Goal: Information Seeking & Learning: Stay updated

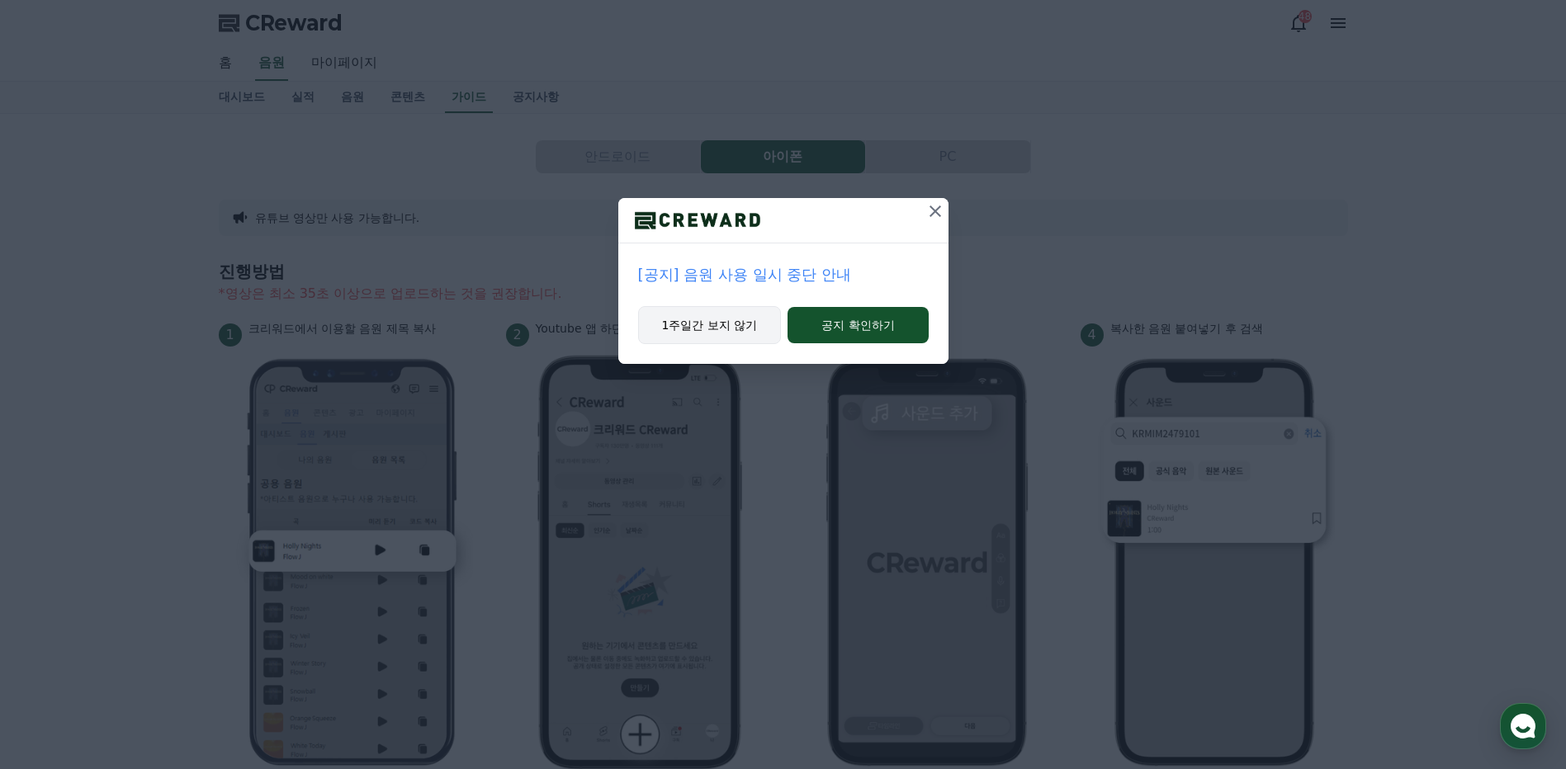
click at [709, 324] on button "1주일간 보지 않기" at bounding box center [710, 325] width 144 height 38
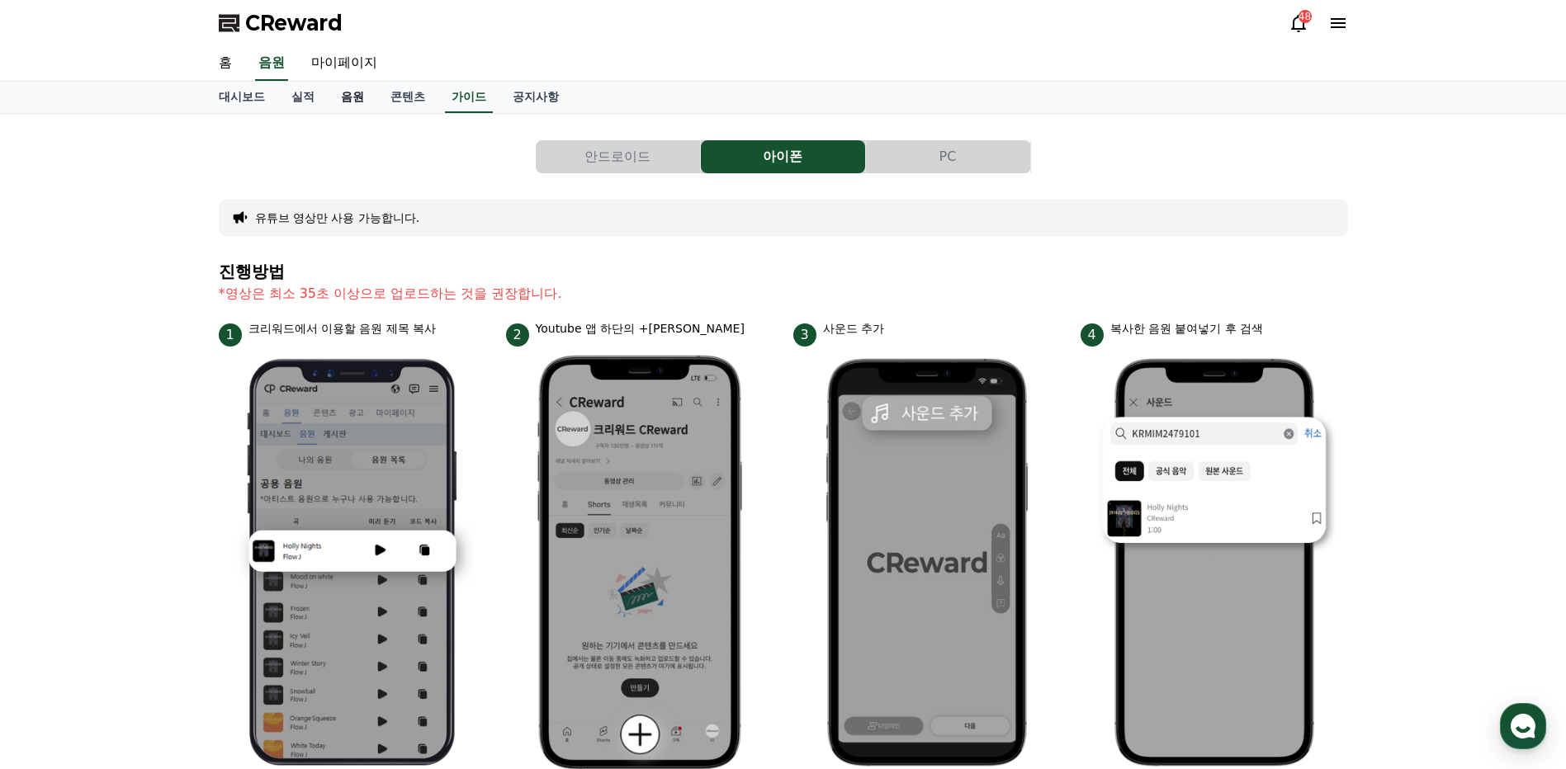
click at [347, 100] on link "음원" at bounding box center [353, 97] width 50 height 31
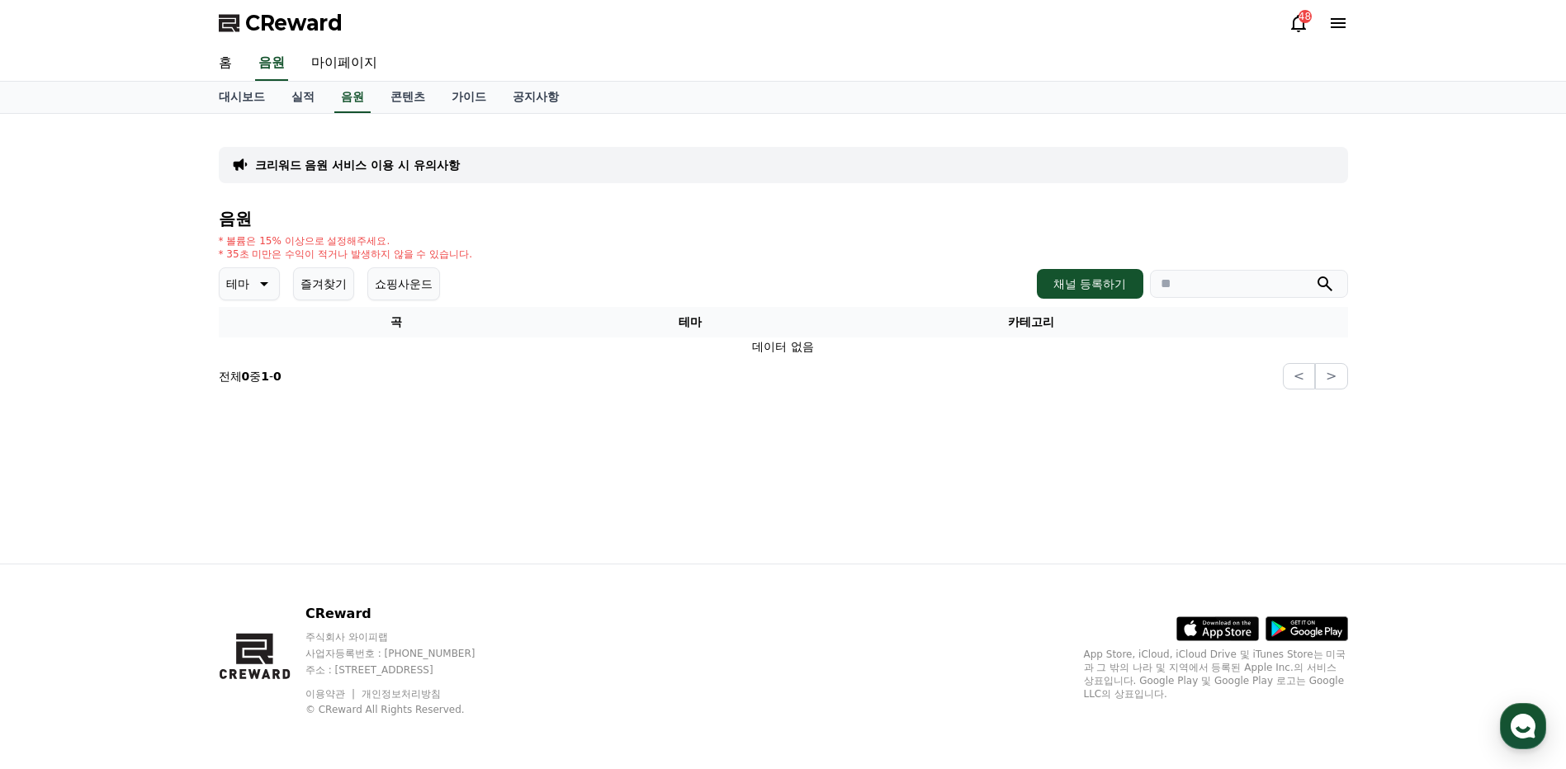
click at [258, 281] on icon at bounding box center [263, 284] width 20 height 20
click at [248, 327] on button "전체" at bounding box center [239, 327] width 36 height 36
click at [1174, 66] on div "홈 음원 마이페이지" at bounding box center [782, 63] width 1155 height 35
click at [338, 63] on link "마이페이지" at bounding box center [344, 63] width 92 height 35
select select "**********"
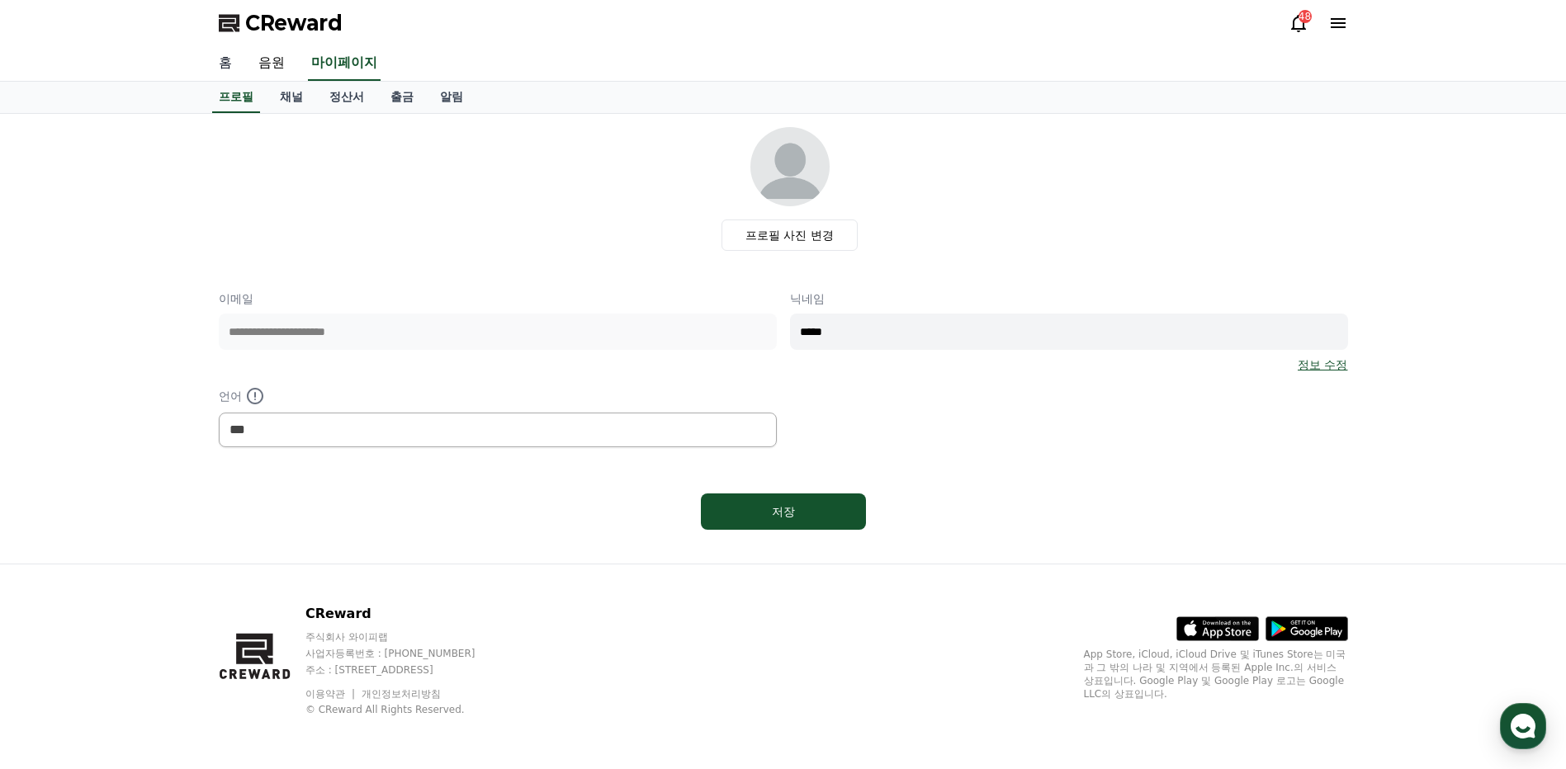
click at [229, 66] on link "홈" at bounding box center [225, 63] width 40 height 35
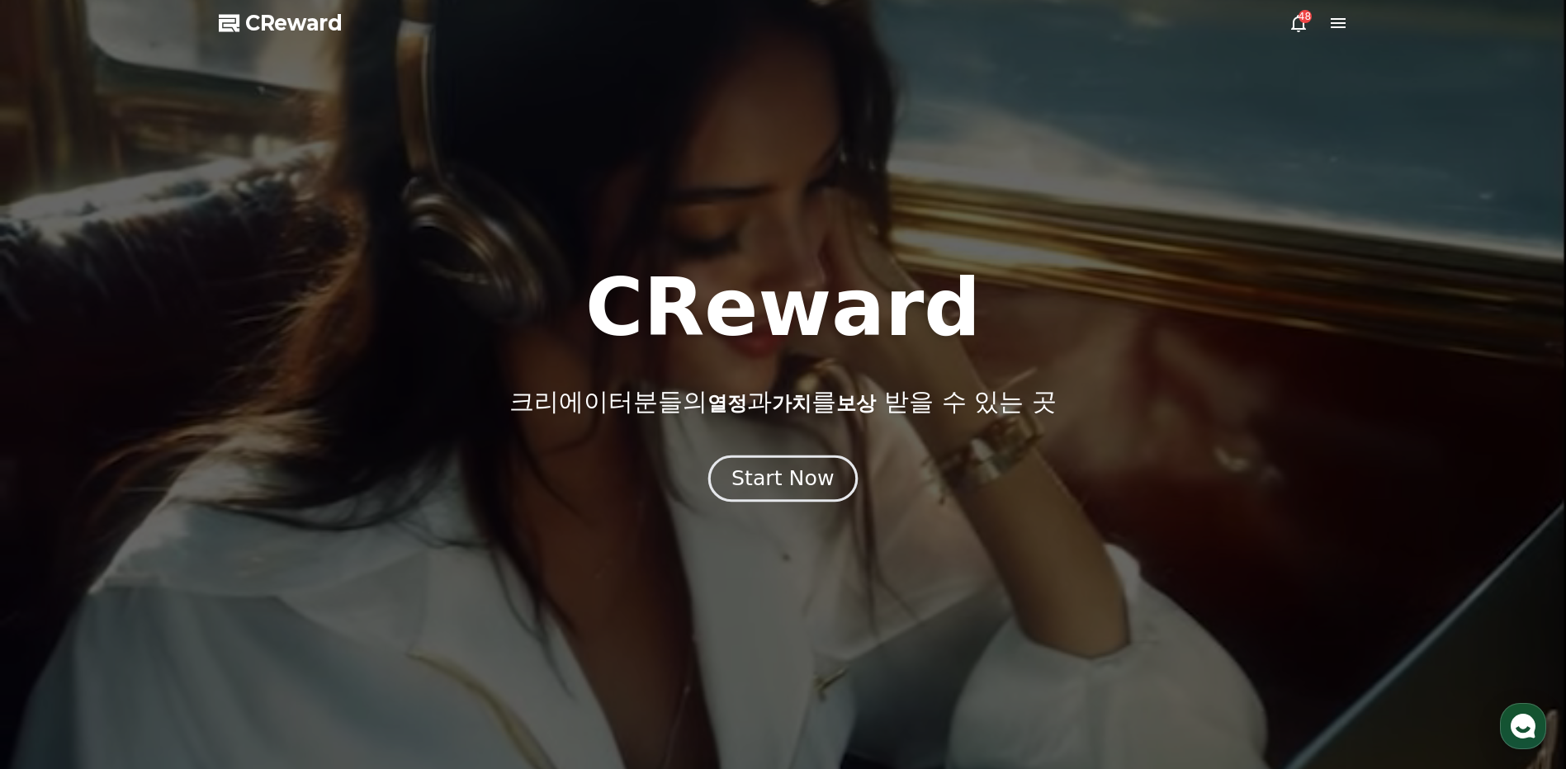
click at [761, 478] on div "Start Now" at bounding box center [782, 479] width 102 height 28
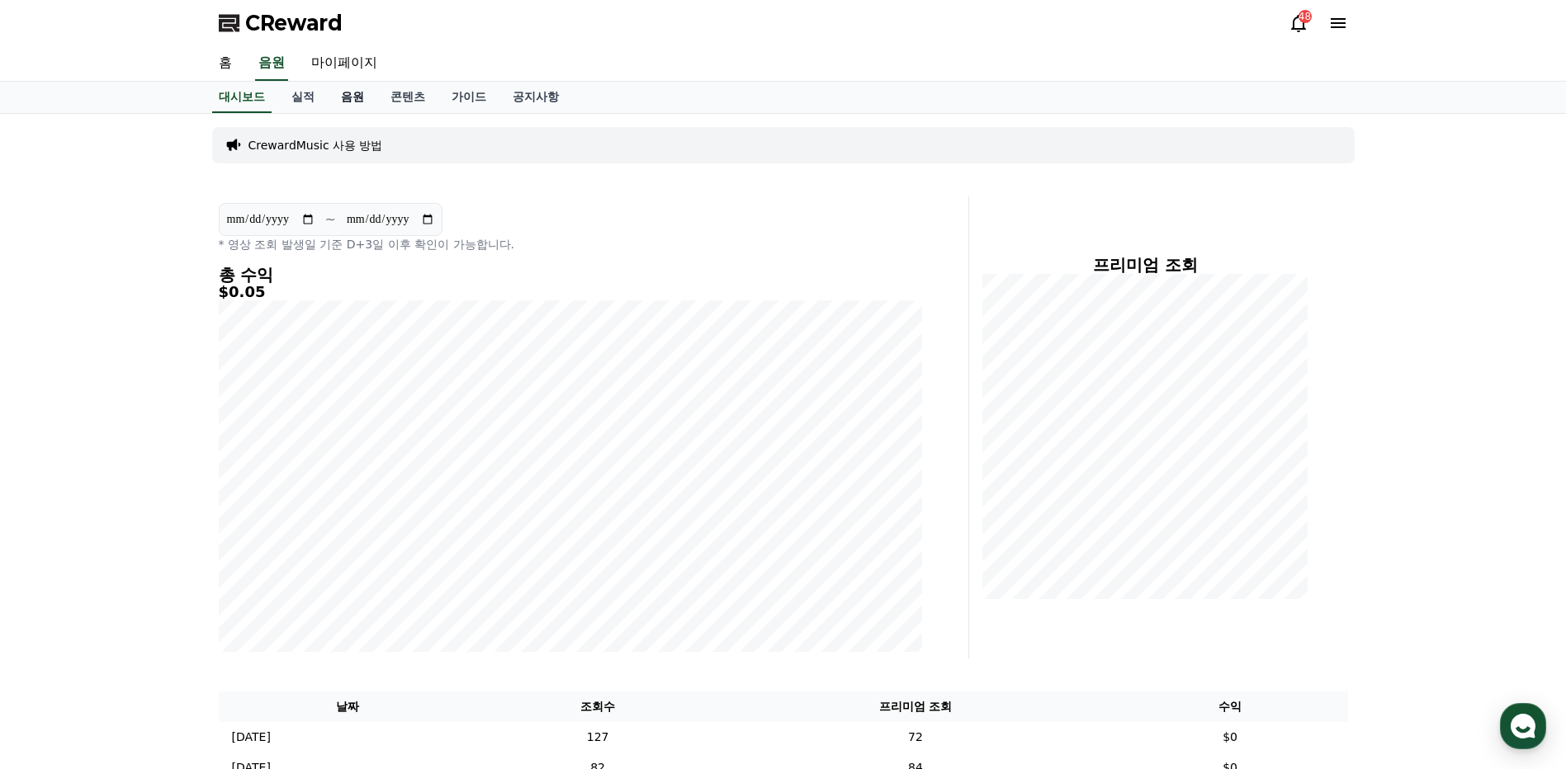
click at [347, 99] on link "음원" at bounding box center [353, 97] width 50 height 31
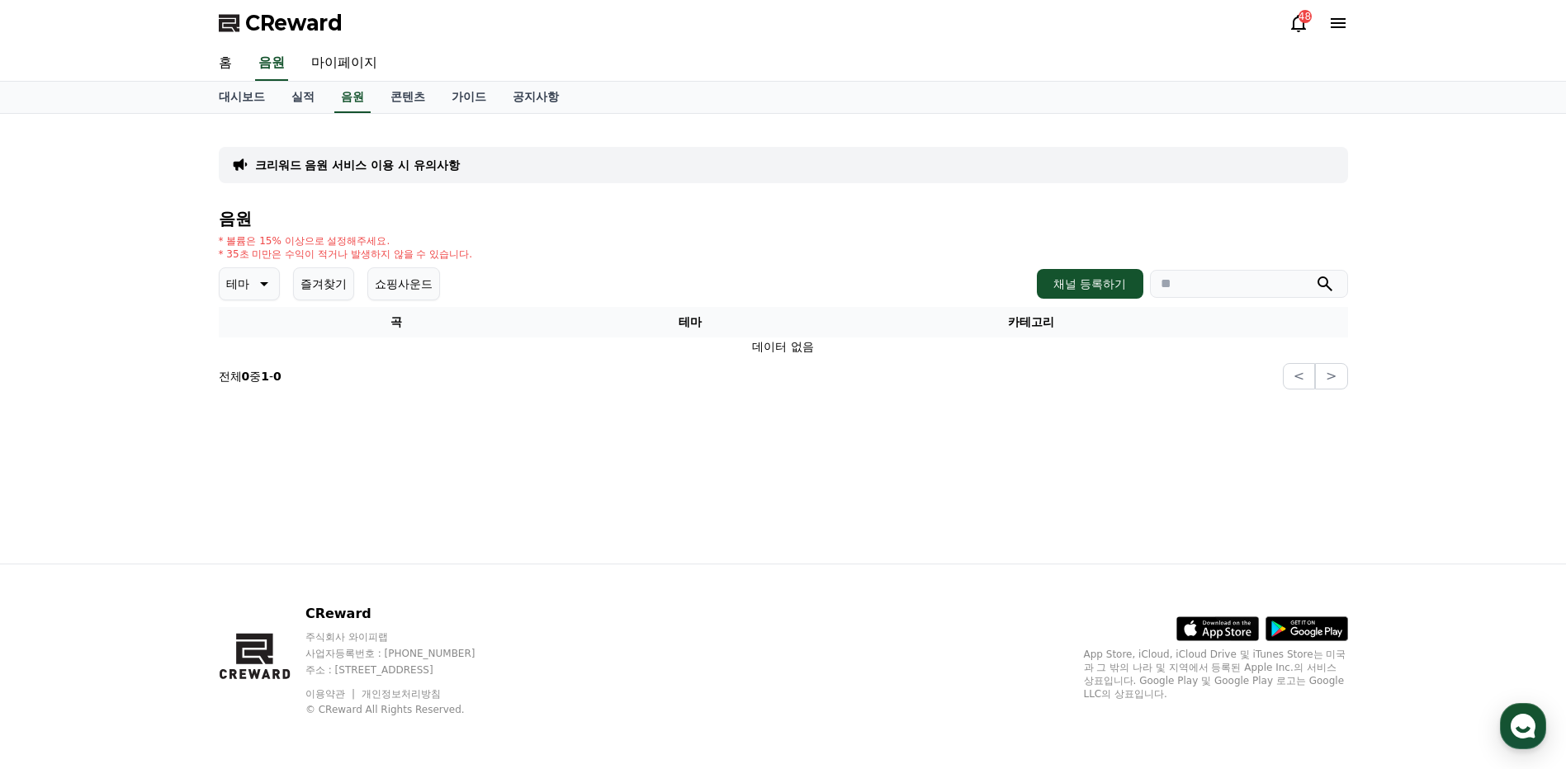
click at [256, 285] on icon at bounding box center [263, 284] width 20 height 20
click at [253, 376] on button "환상적인" at bounding box center [250, 370] width 59 height 36
click at [221, 63] on link "홈" at bounding box center [225, 63] width 40 height 35
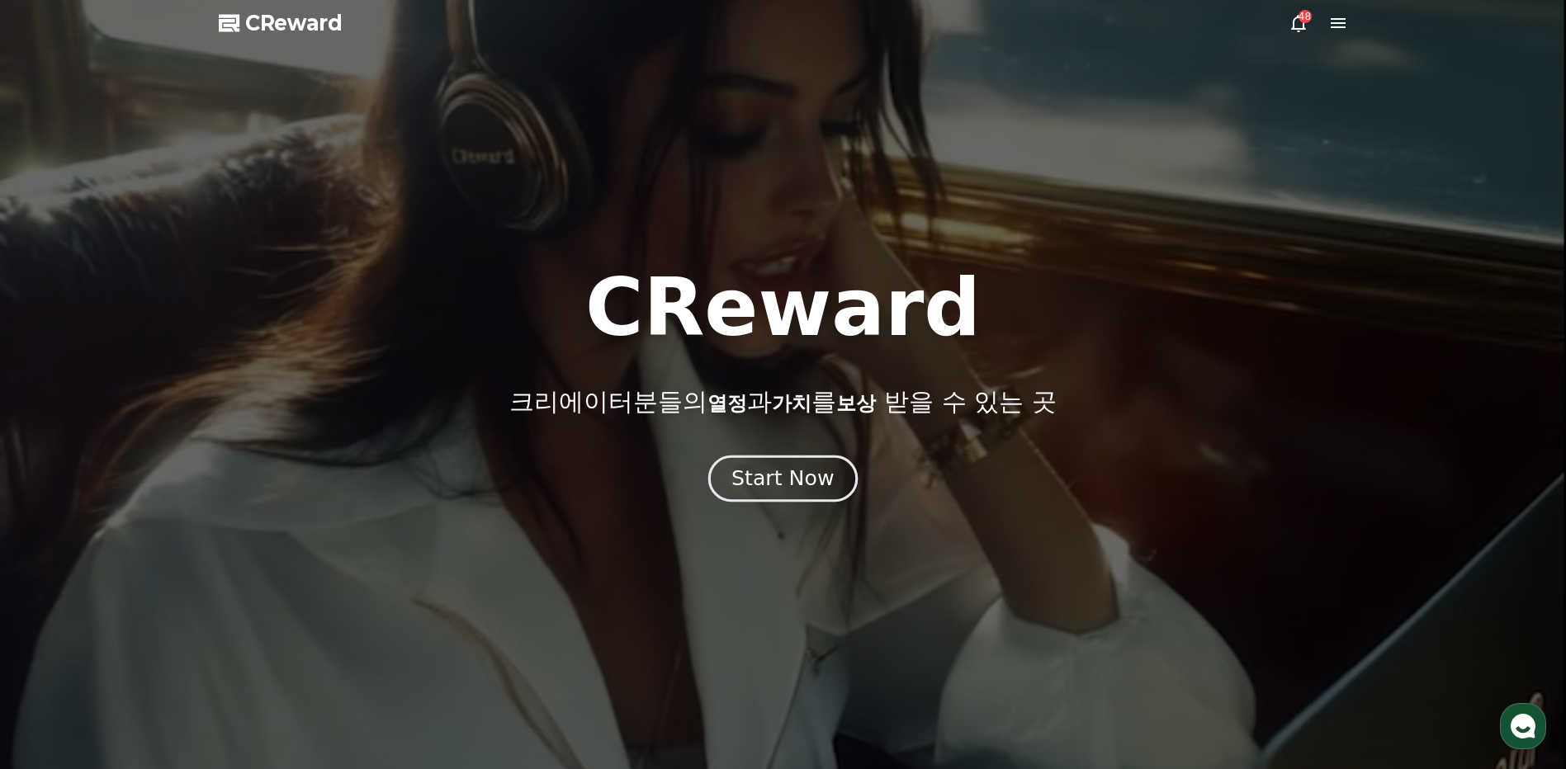
click at [778, 484] on div "Start Now" at bounding box center [782, 479] width 102 height 28
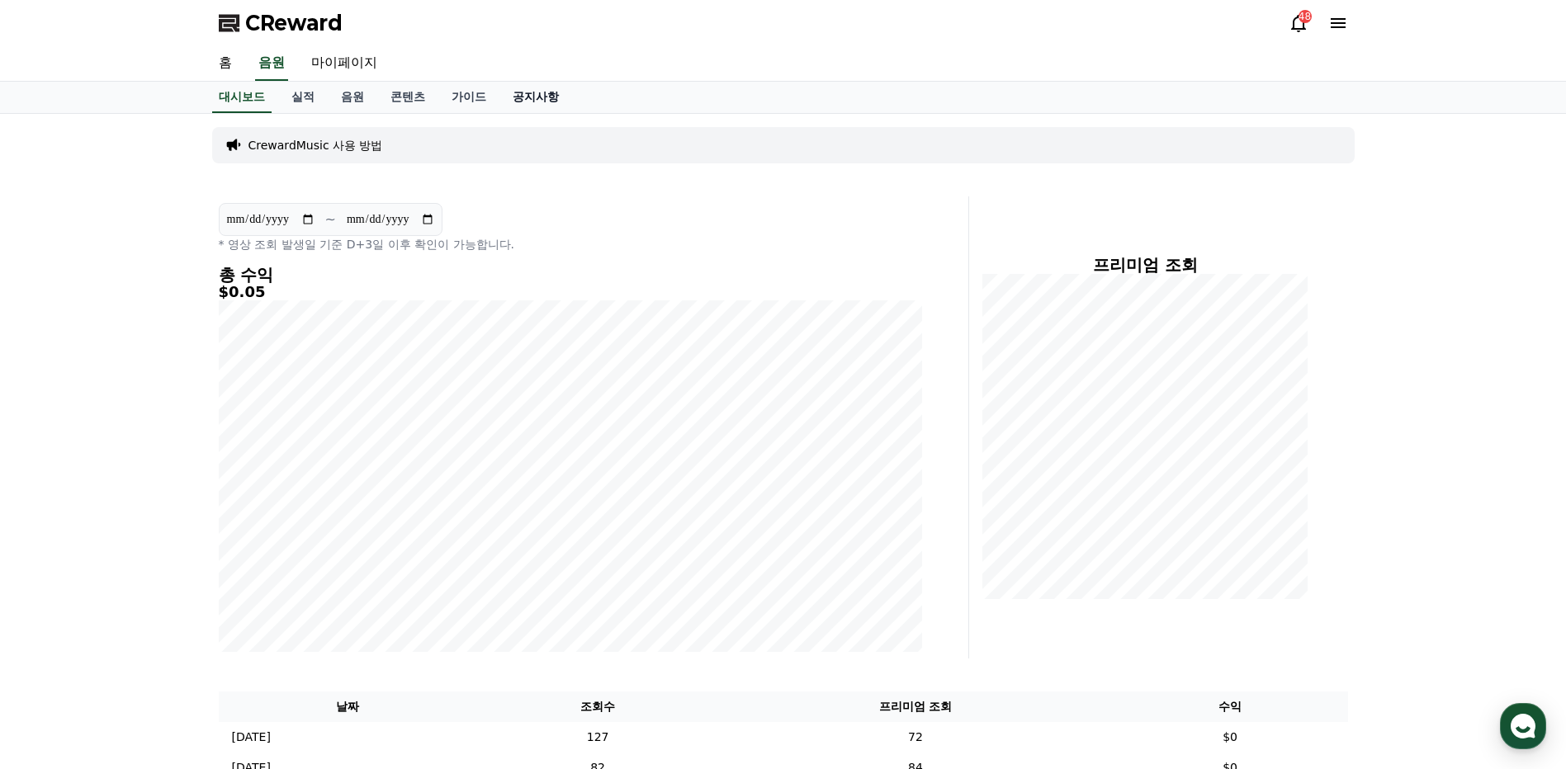
click at [550, 100] on link "공지사항" at bounding box center [535, 97] width 73 height 31
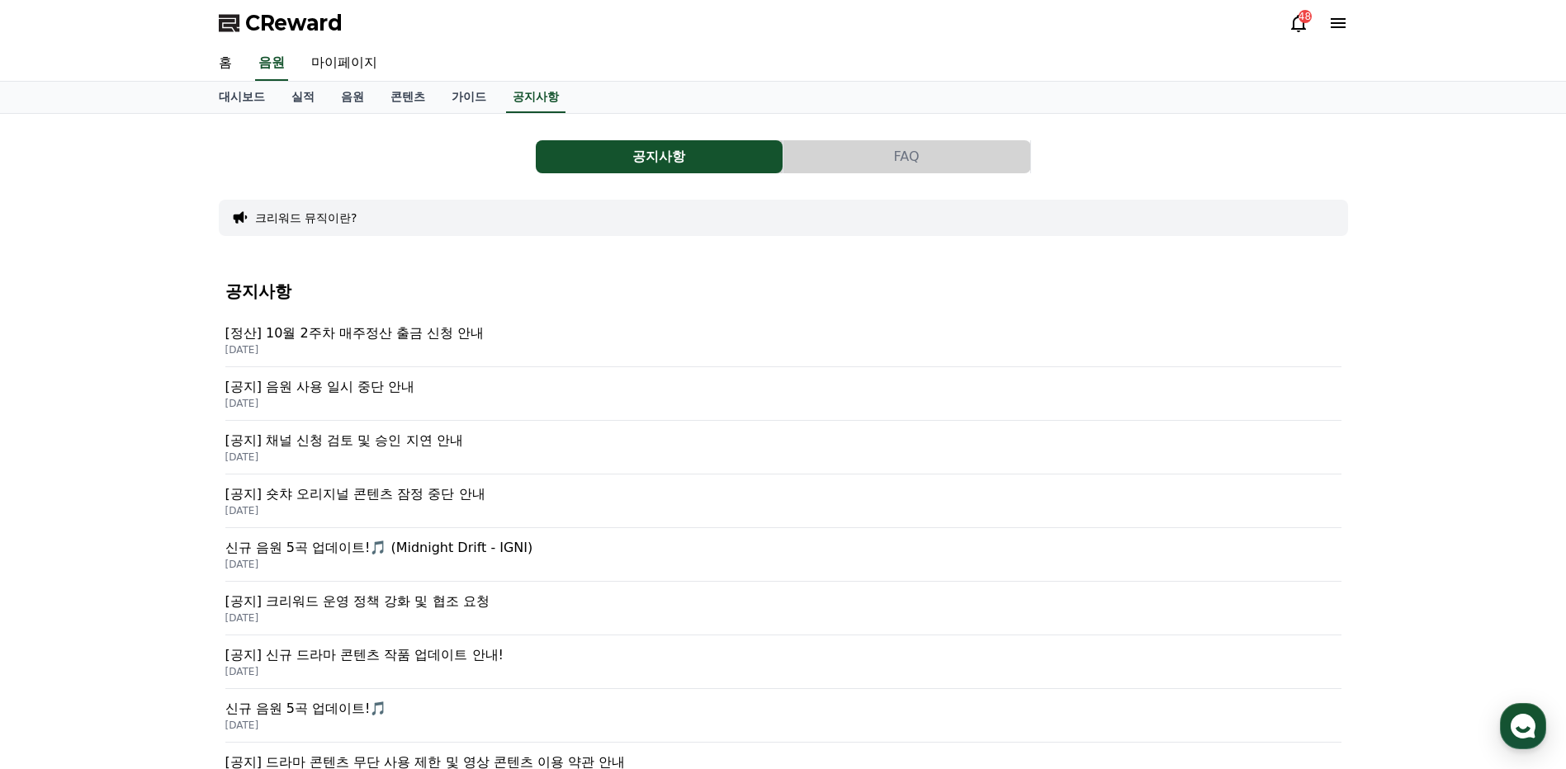
click at [334, 385] on p "[공지] 음원 사용 일시 중단 안내" at bounding box center [783, 387] width 1116 height 20
